Goal: Task Accomplishment & Management: Complete application form

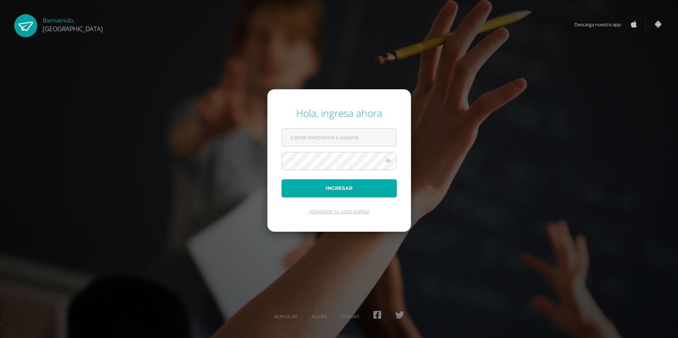
type input "[EMAIL_ADDRESS][DOMAIN_NAME]"
click at [363, 186] on button "Ingresar" at bounding box center [339, 189] width 115 height 18
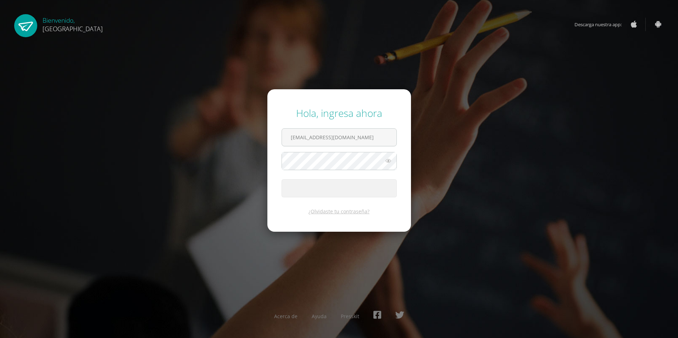
drag, startPoint x: 362, startPoint y: 182, endPoint x: 355, endPoint y: 175, distance: 10.0
click at [355, 175] on form "Hola, ingresa ahora [EMAIL_ADDRESS][DOMAIN_NAME] Ingresar ¿Olvidaste tu contras…" at bounding box center [339, 160] width 144 height 143
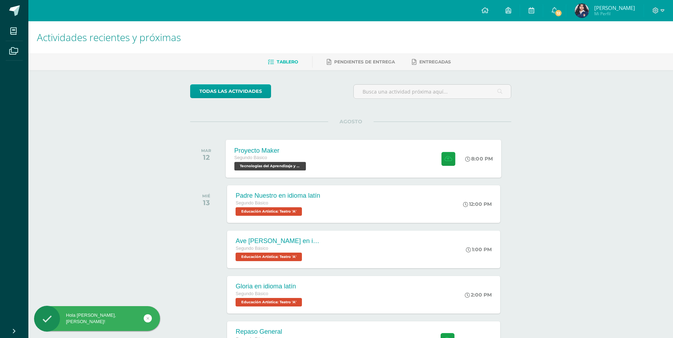
click at [354, 162] on div "Proyecto Maker Segundo Básico Tecnologías del Aprendizaje y la Comunicación 'A'…" at bounding box center [364, 159] width 276 height 38
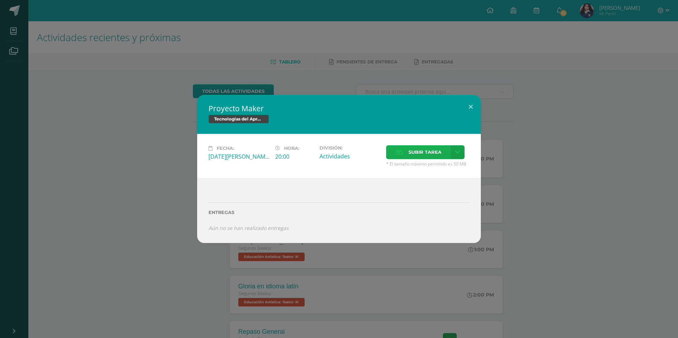
click at [401, 157] on label "Subir tarea" at bounding box center [418, 152] width 65 height 14
click at [0, 0] on input "Subir tarea" at bounding box center [0, 0] width 0 height 0
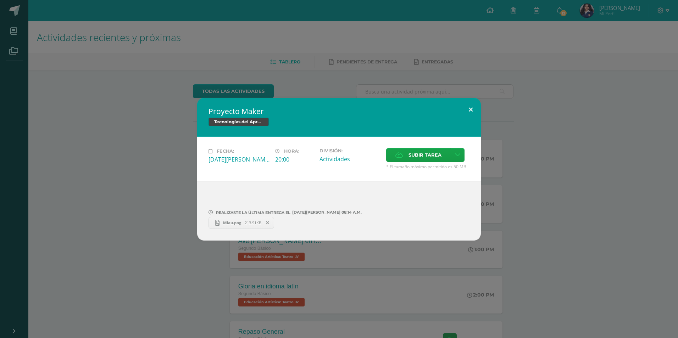
click at [471, 114] on button at bounding box center [471, 110] width 20 height 24
